Goal: Task Accomplishment & Management: Manage account settings

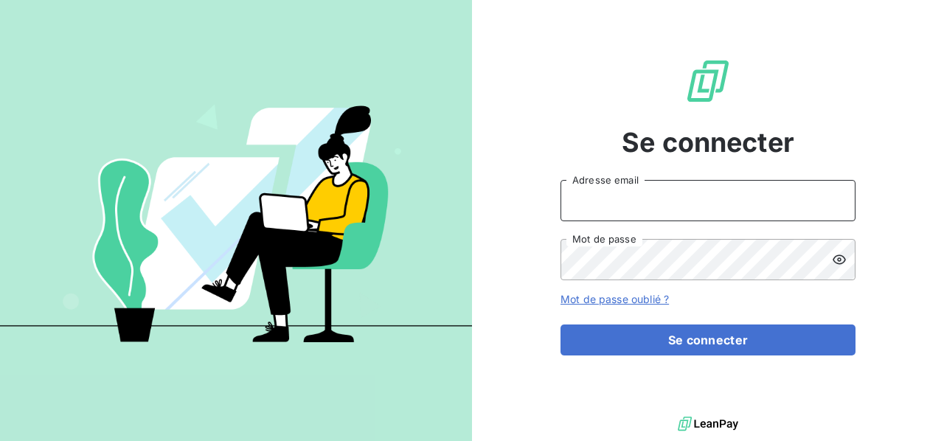
click at [630, 207] on input "Adresse email" at bounding box center [708, 200] width 295 height 41
type input "[PERSON_NAME][EMAIL_ADDRESS][DOMAIN_NAME]"
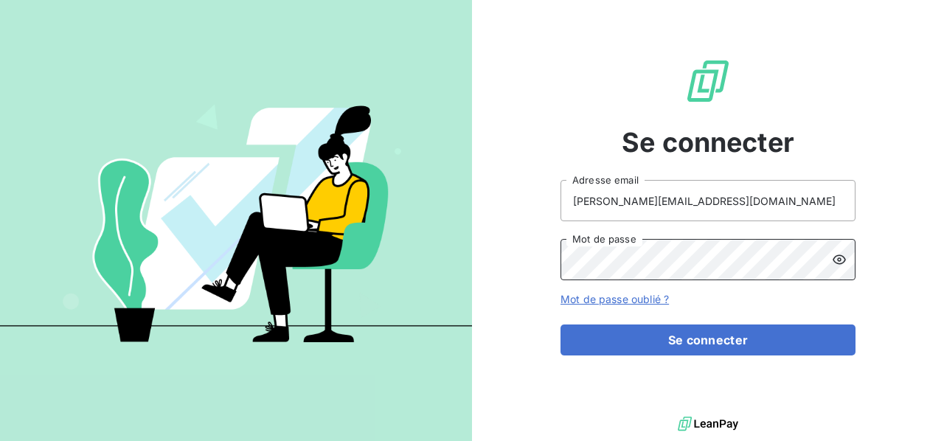
click at [561, 325] on button "Se connecter" at bounding box center [708, 340] width 295 height 31
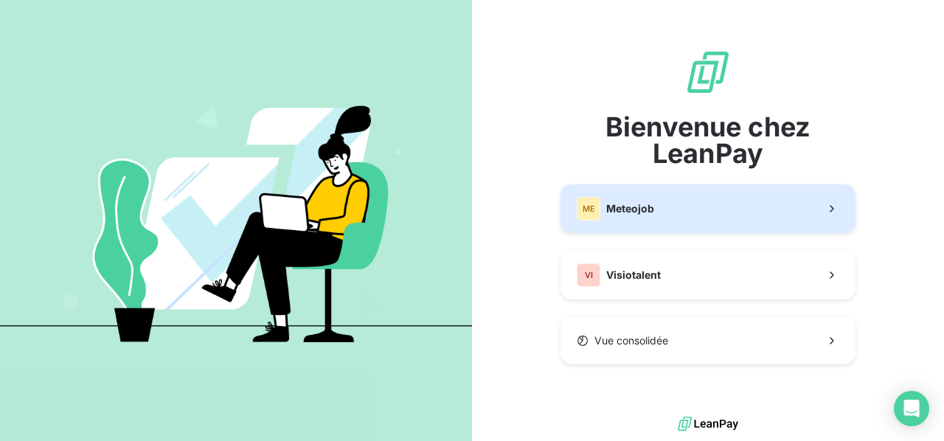
click at [704, 210] on button "ME Meteojob" at bounding box center [708, 208] width 295 height 49
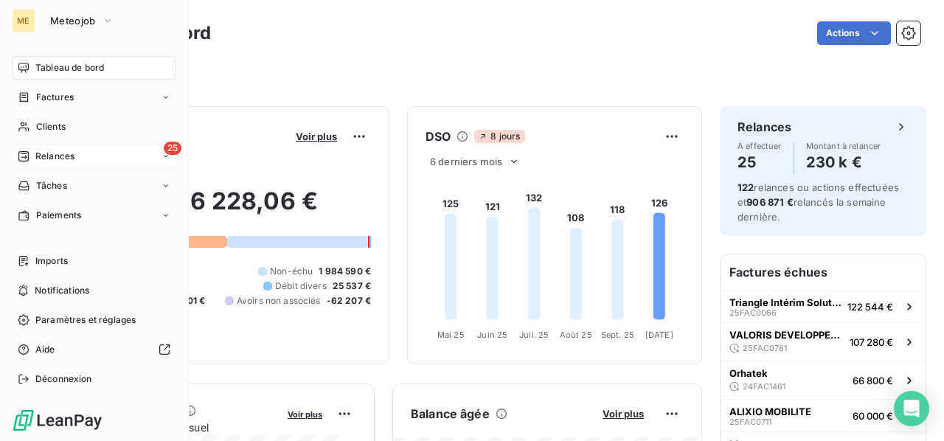
click at [46, 153] on span "Relances" at bounding box center [54, 156] width 39 height 13
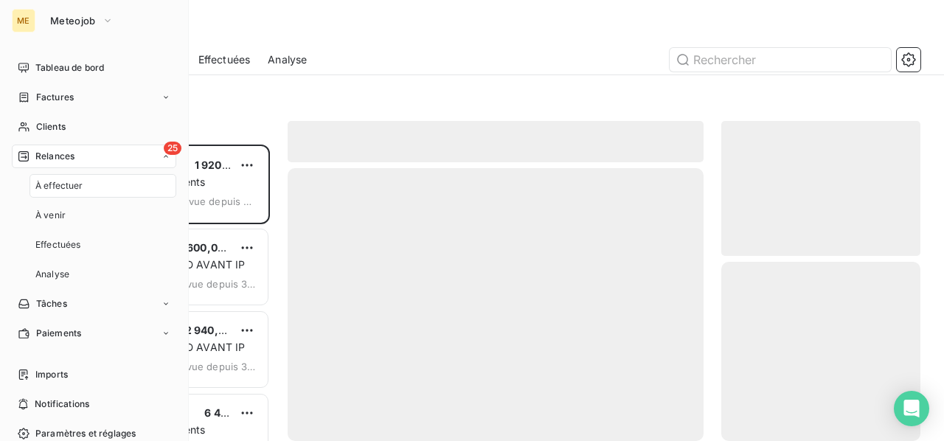
scroll to position [285, 187]
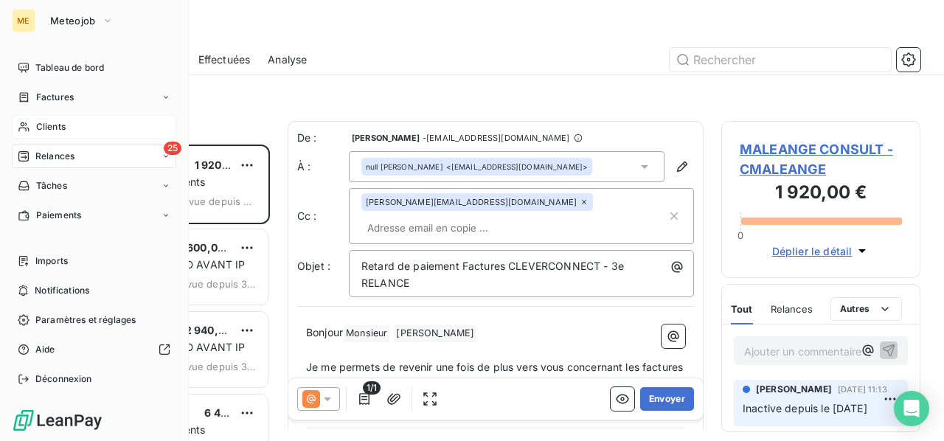
click at [37, 128] on span "Clients" at bounding box center [51, 126] width 30 height 13
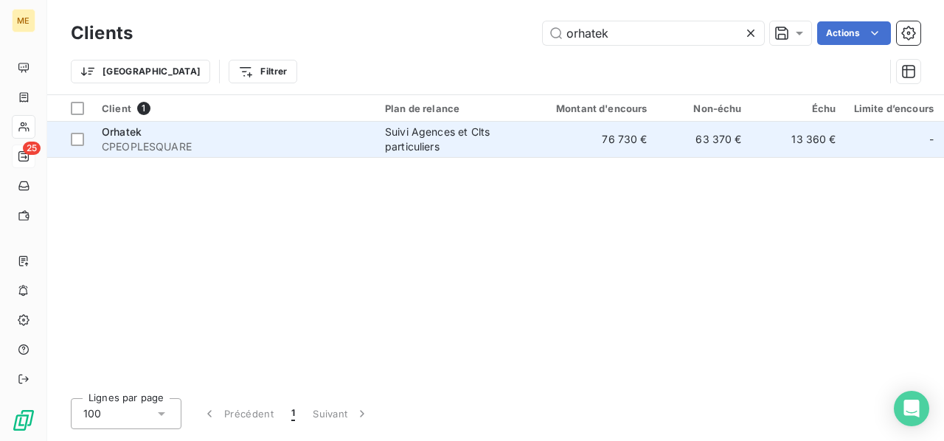
type input "orhatek"
click at [437, 137] on div "Suivi Agences et Clts particuliers" at bounding box center [453, 140] width 136 height 30
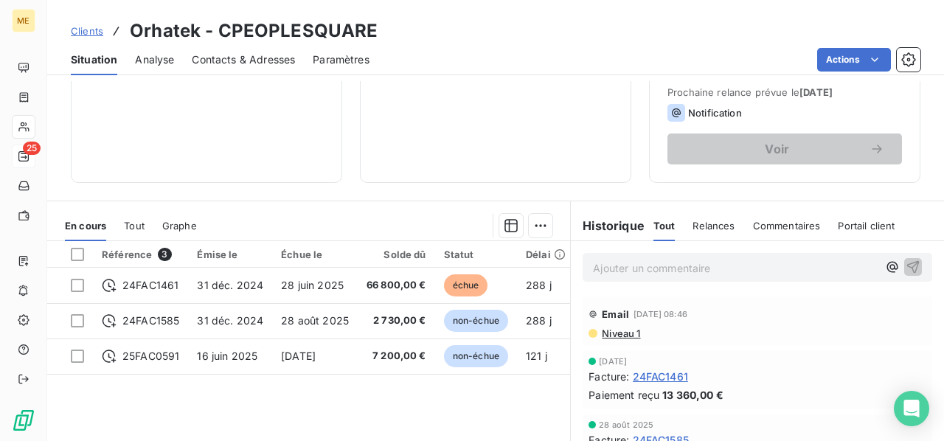
scroll to position [295, 0]
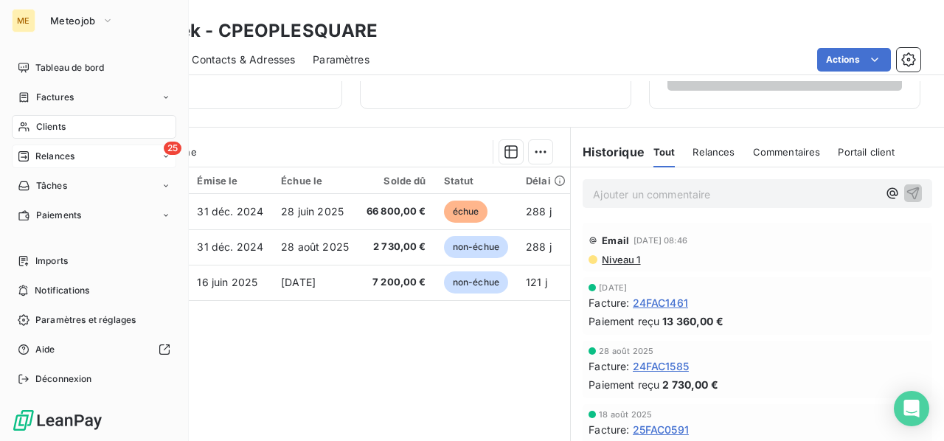
click at [49, 159] on span "Relances" at bounding box center [54, 156] width 39 height 13
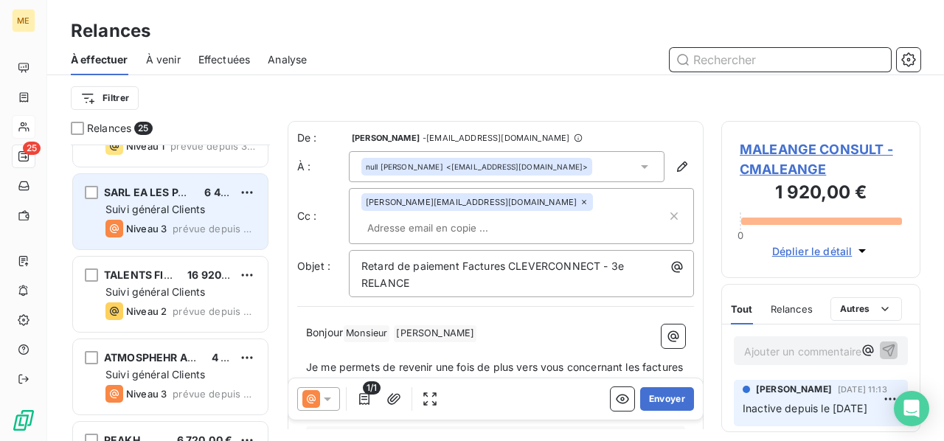
scroll to position [295, 0]
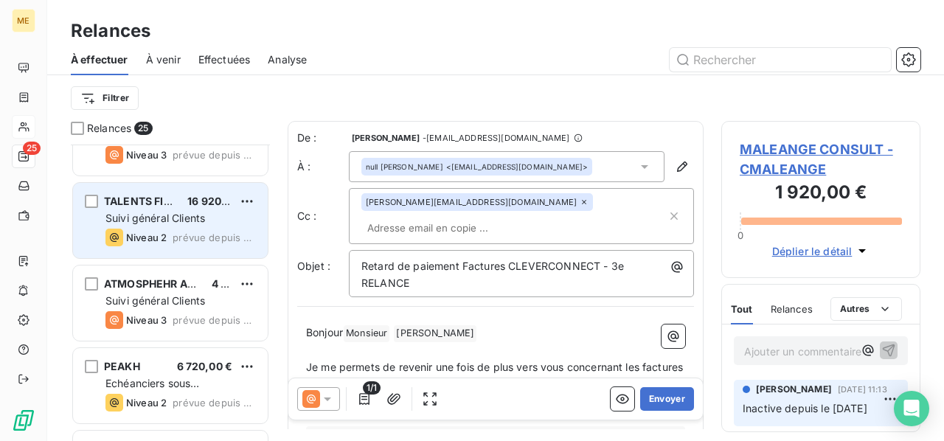
click at [235, 215] on div "Suivi général Clients" at bounding box center [180, 218] width 150 height 15
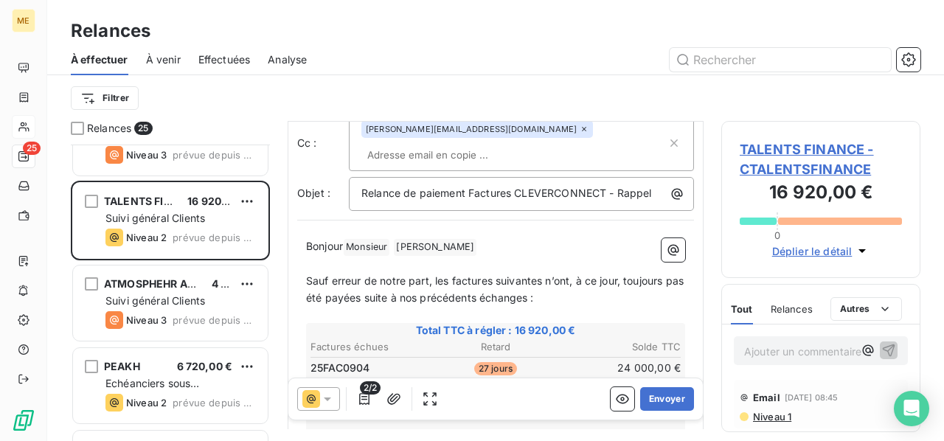
scroll to position [148, 0]
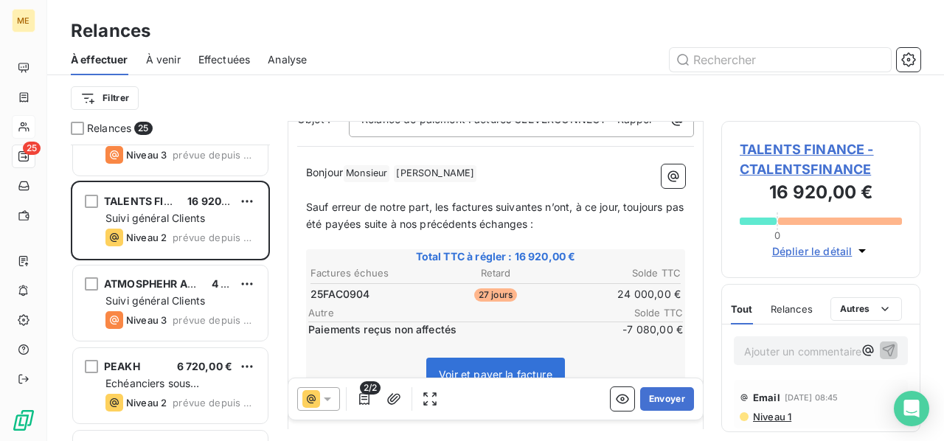
click at [804, 160] on span "TALENTS FINANCE - CTALENTSFINANCE" at bounding box center [821, 159] width 162 height 40
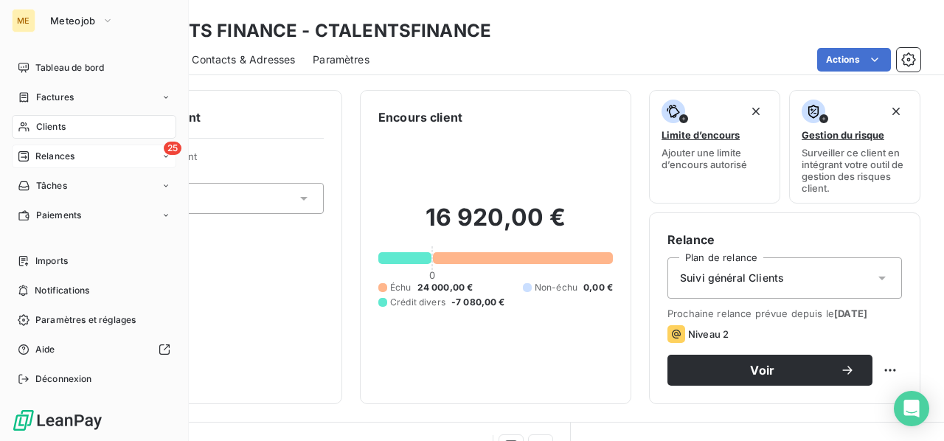
click at [62, 157] on span "Relances" at bounding box center [54, 156] width 39 height 13
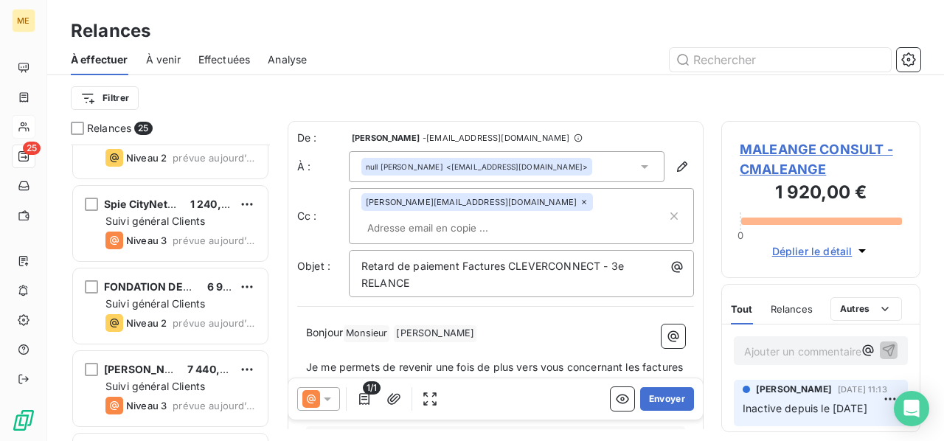
scroll to position [1769, 0]
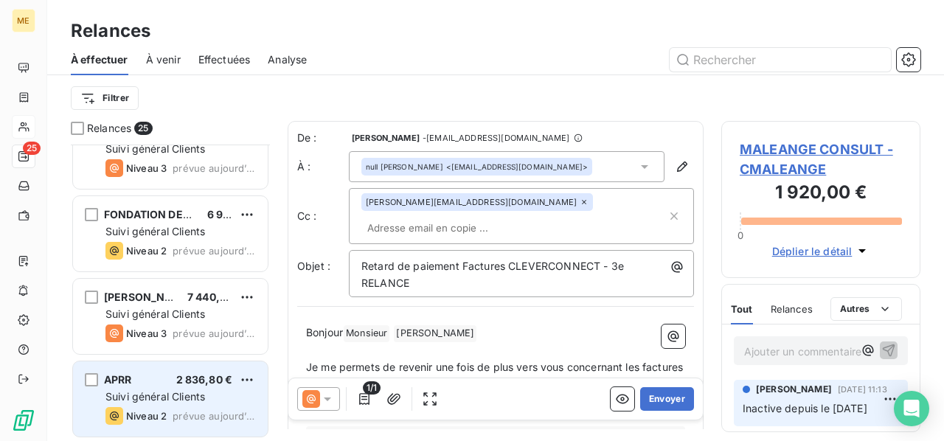
click at [224, 398] on div "Suivi général Clients" at bounding box center [180, 397] width 150 height 15
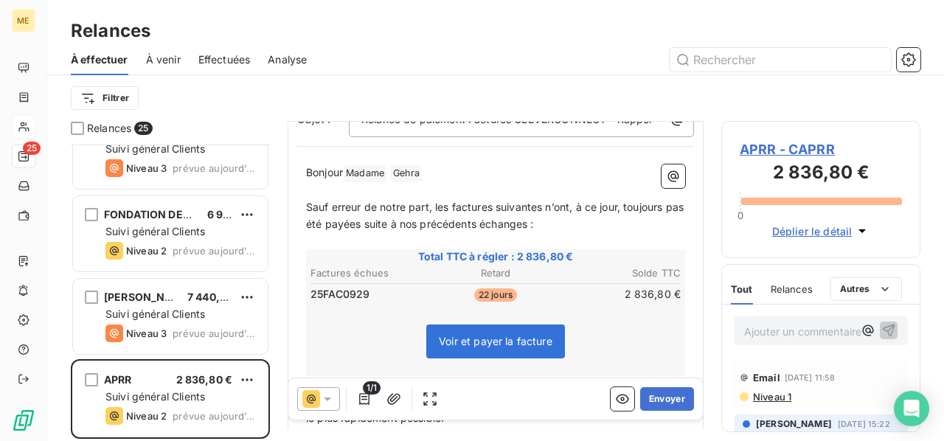
scroll to position [221, 0]
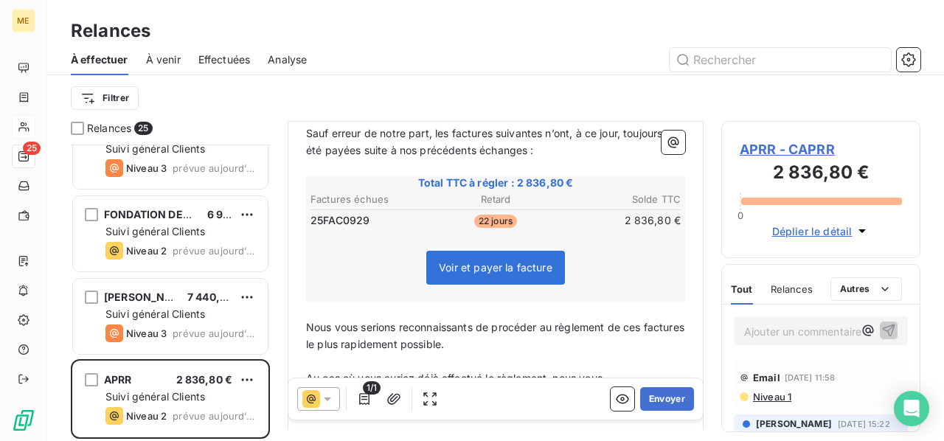
click at [793, 147] on span "APRR - CAPRR" at bounding box center [821, 149] width 162 height 20
